Goal: Task Accomplishment & Management: Manage account settings

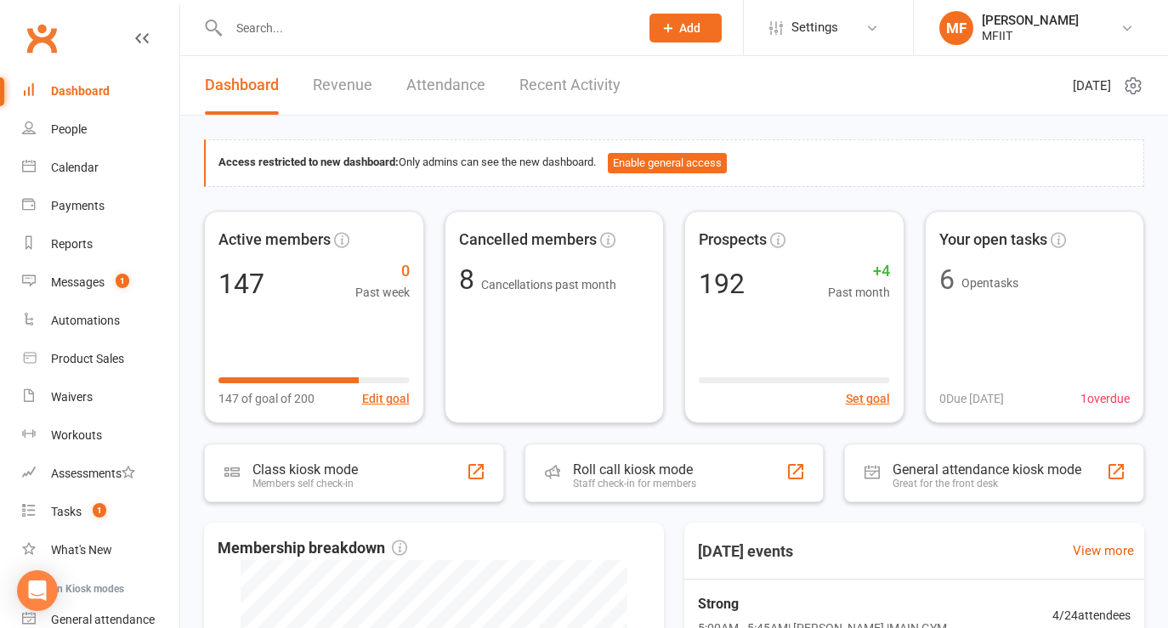
click at [288, 30] on input "text" at bounding box center [426, 28] width 404 height 24
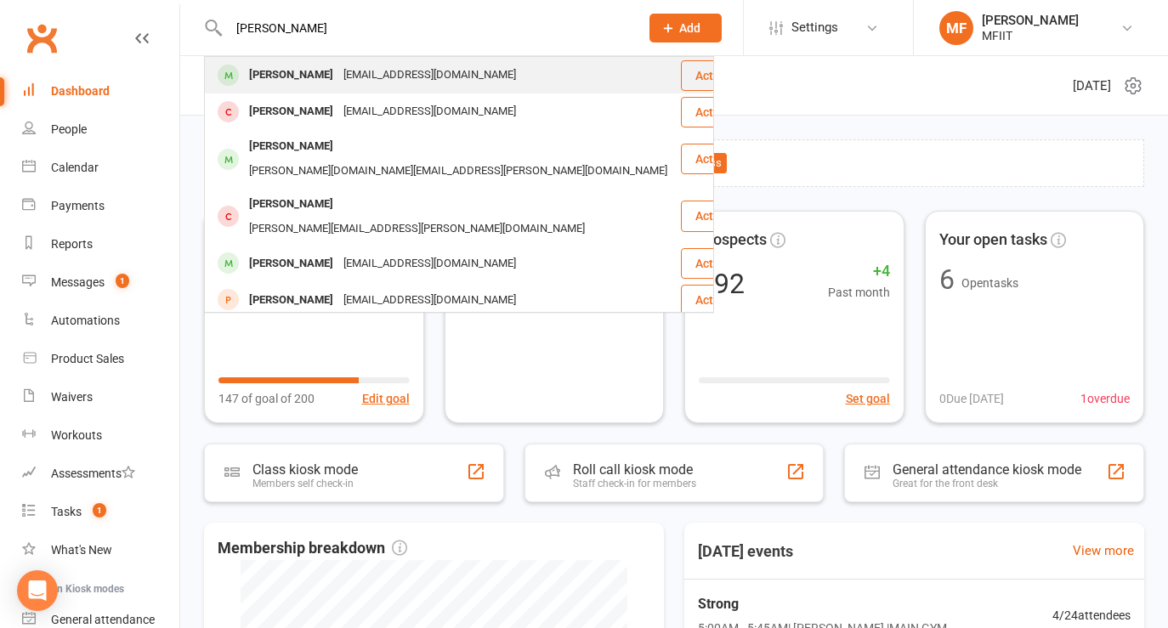
type input "[PERSON_NAME]"
click at [268, 82] on div "[PERSON_NAME]" at bounding box center [291, 75] width 94 height 25
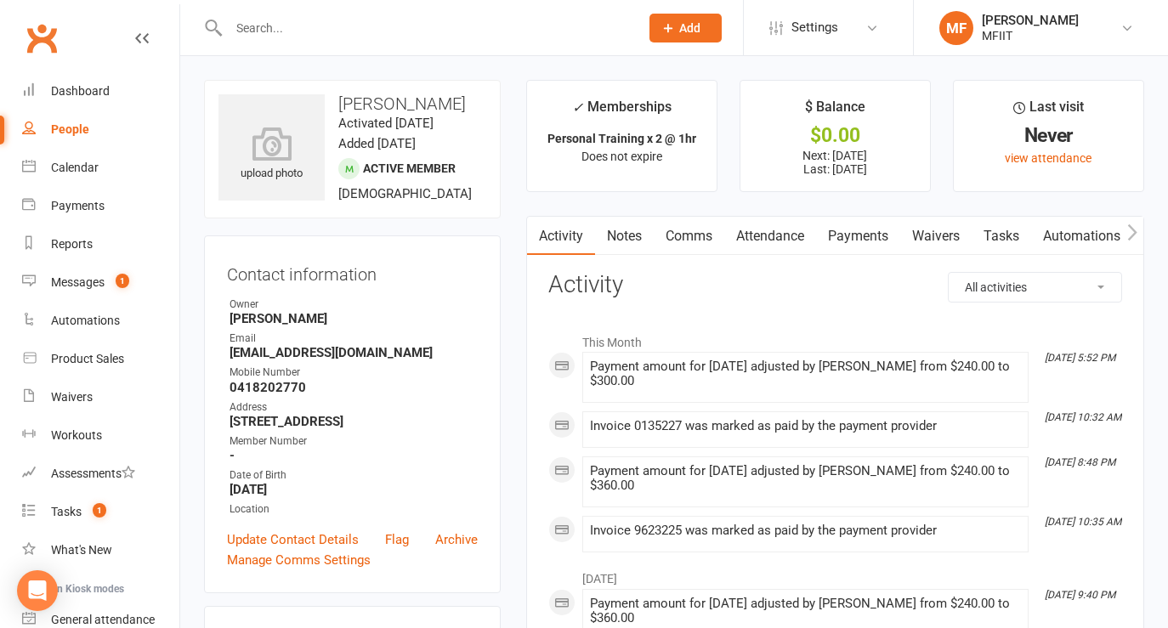
click at [858, 237] on link "Payments" at bounding box center [858, 236] width 84 height 39
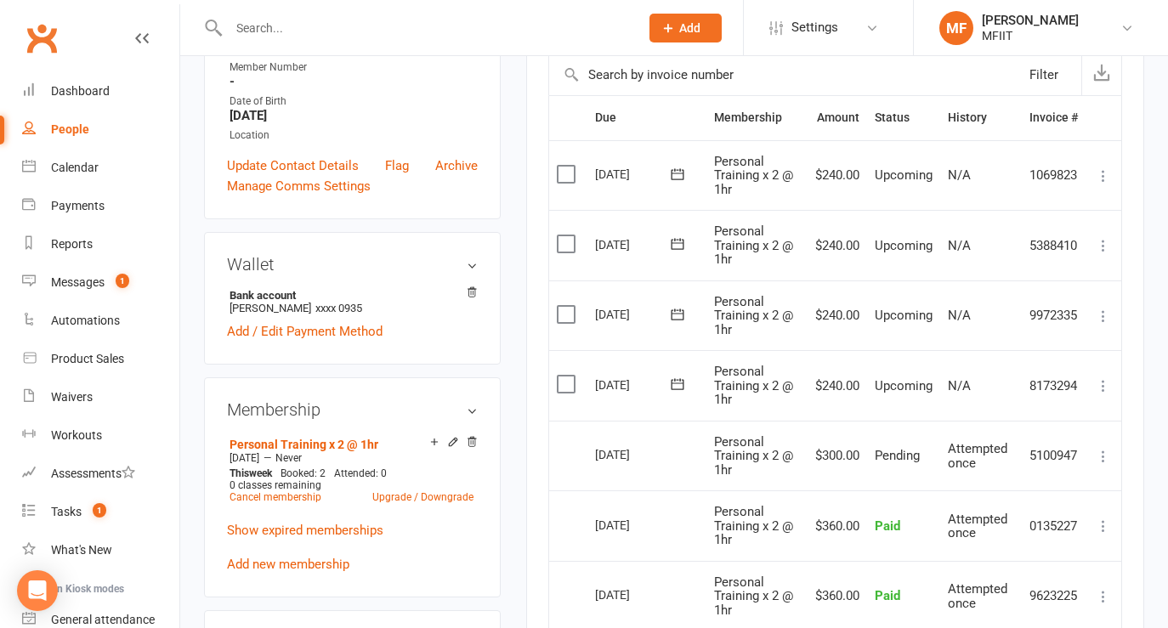
scroll to position [377, 0]
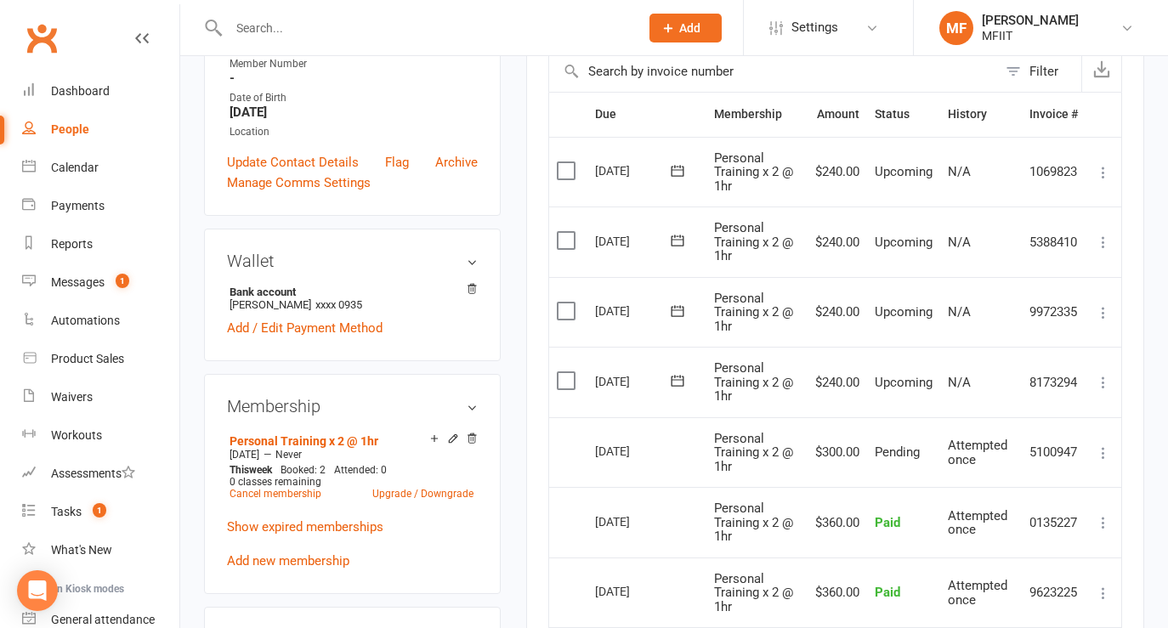
click at [1108, 382] on icon at bounding box center [1103, 382] width 17 height 17
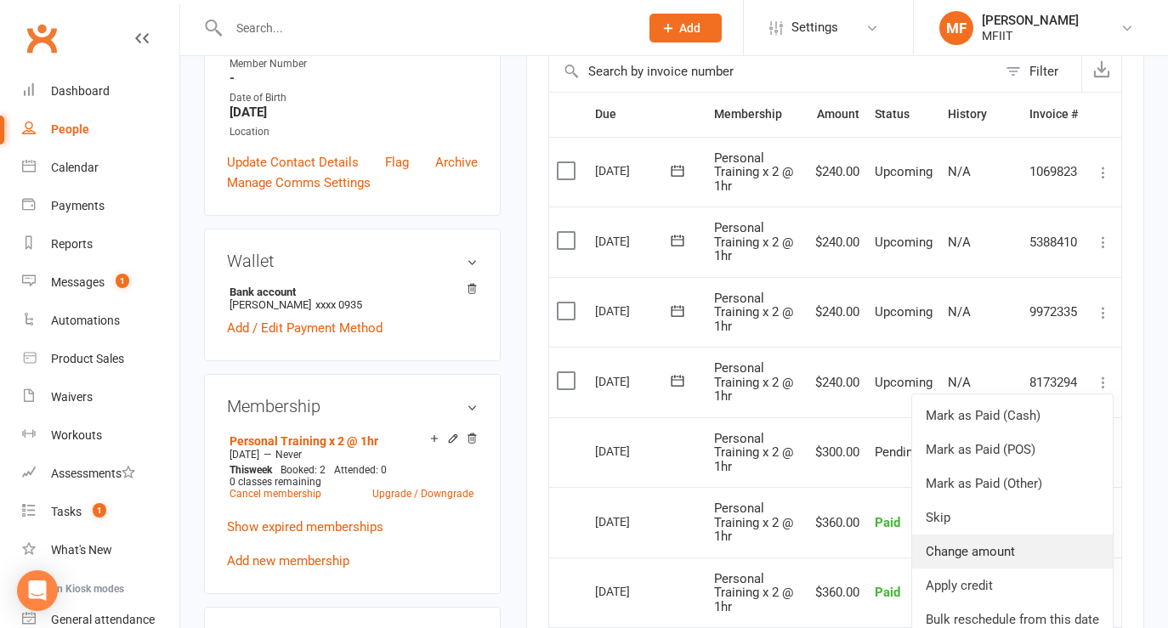
click at [953, 547] on link "Change amount" at bounding box center [1012, 552] width 201 height 34
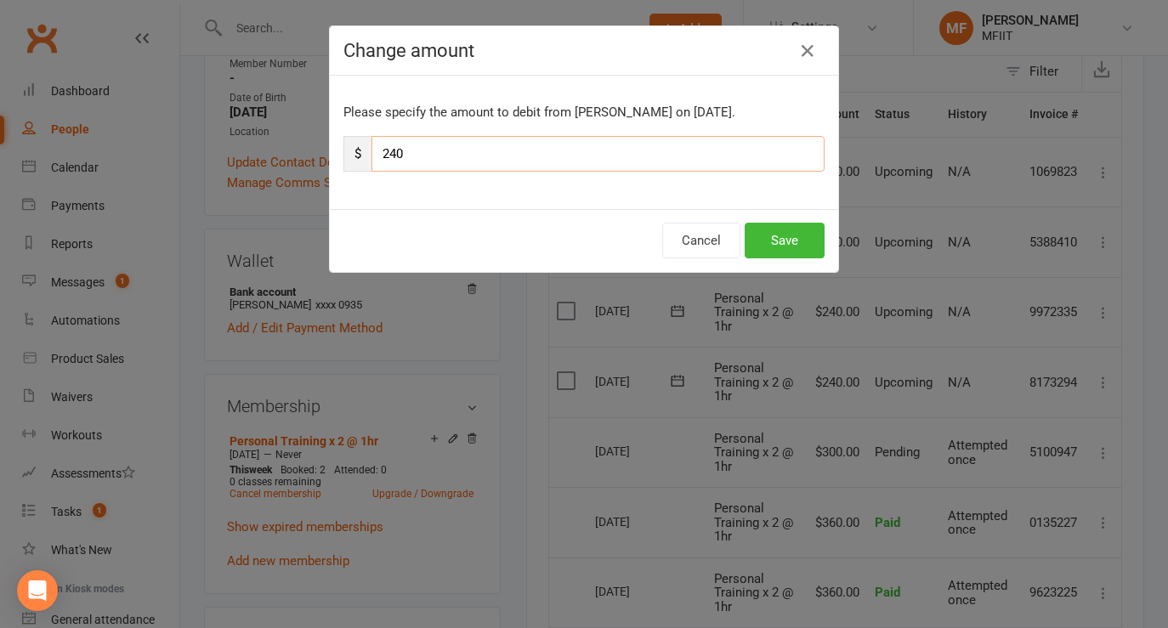
click at [593, 158] on input "240" at bounding box center [598, 154] width 453 height 36
type input "2"
type input "420"
click at [782, 241] on button "Save" at bounding box center [785, 241] width 80 height 36
